Goal: Transaction & Acquisition: Subscribe to service/newsletter

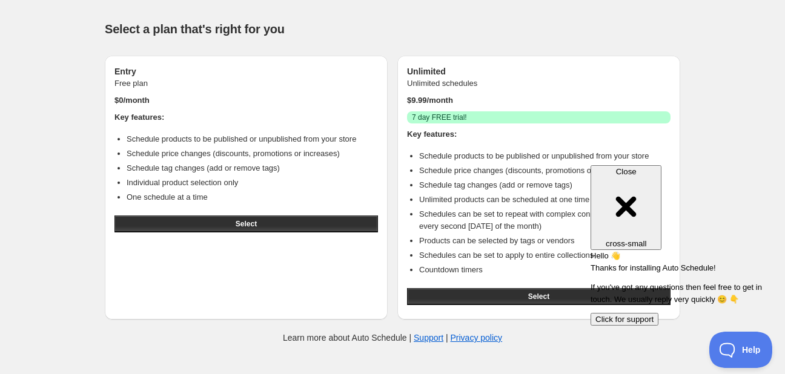
click at [707, 123] on div "Help & support Select a plan that's right for you Entry Free plan $ 0 /month Ke…" at bounding box center [392, 180] width 785 height 361
click at [636, 170] on span "Close" at bounding box center [626, 171] width 21 height 9
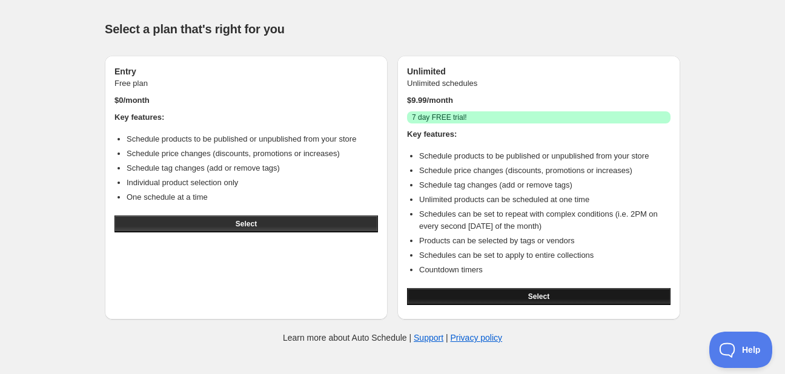
click at [550, 291] on button "Select" at bounding box center [538, 296] width 263 height 17
click at [555, 292] on button "Select" at bounding box center [538, 296] width 263 height 17
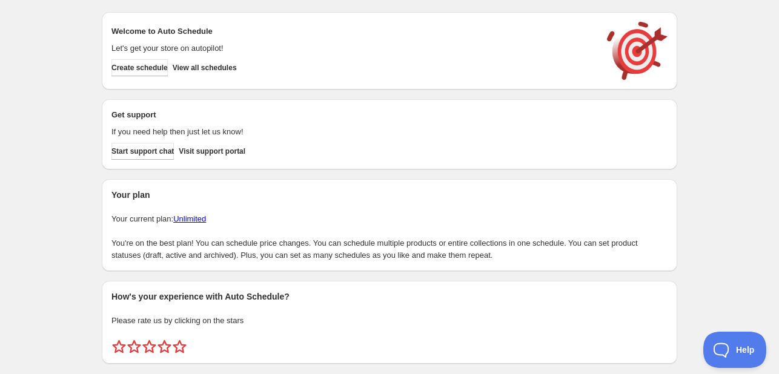
click at [705, 117] on div "Create schedule Help & support Cancel Discount prices Schedule a discount, sale…" at bounding box center [389, 202] width 779 height 405
